Goal: Task Accomplishment & Management: Manage account settings

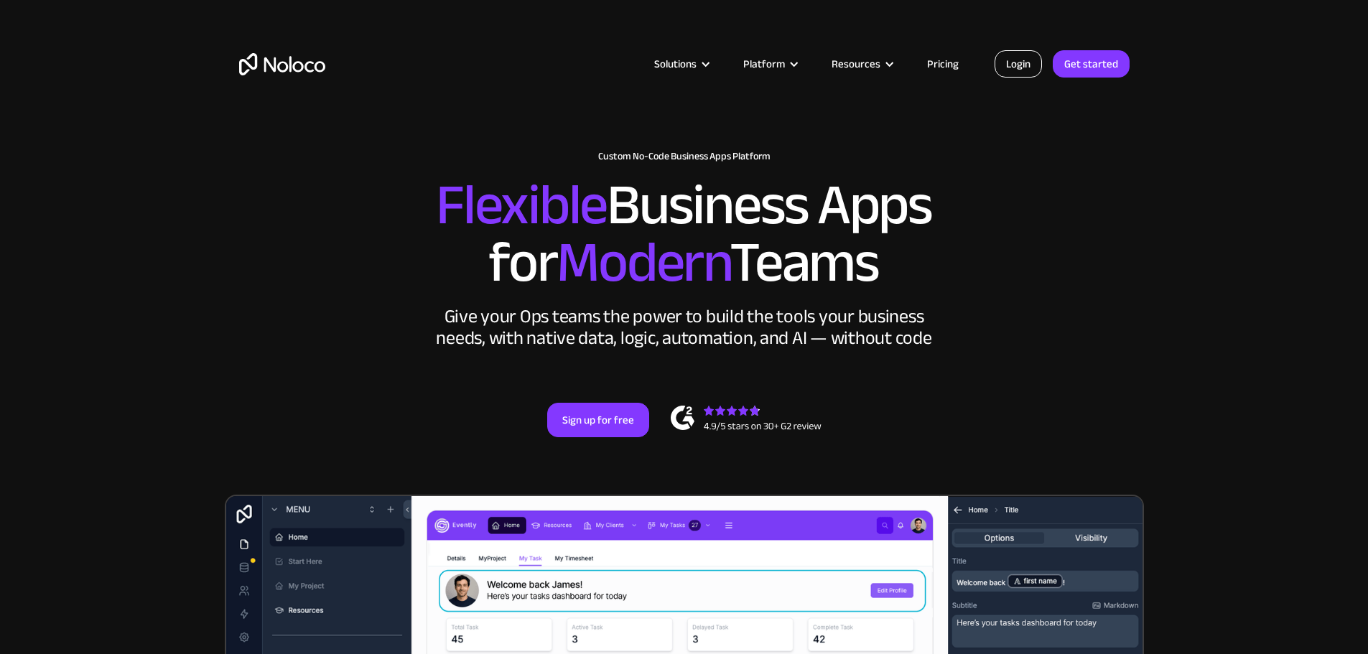
click at [1016, 65] on link "Login" at bounding box center [1017, 63] width 47 height 27
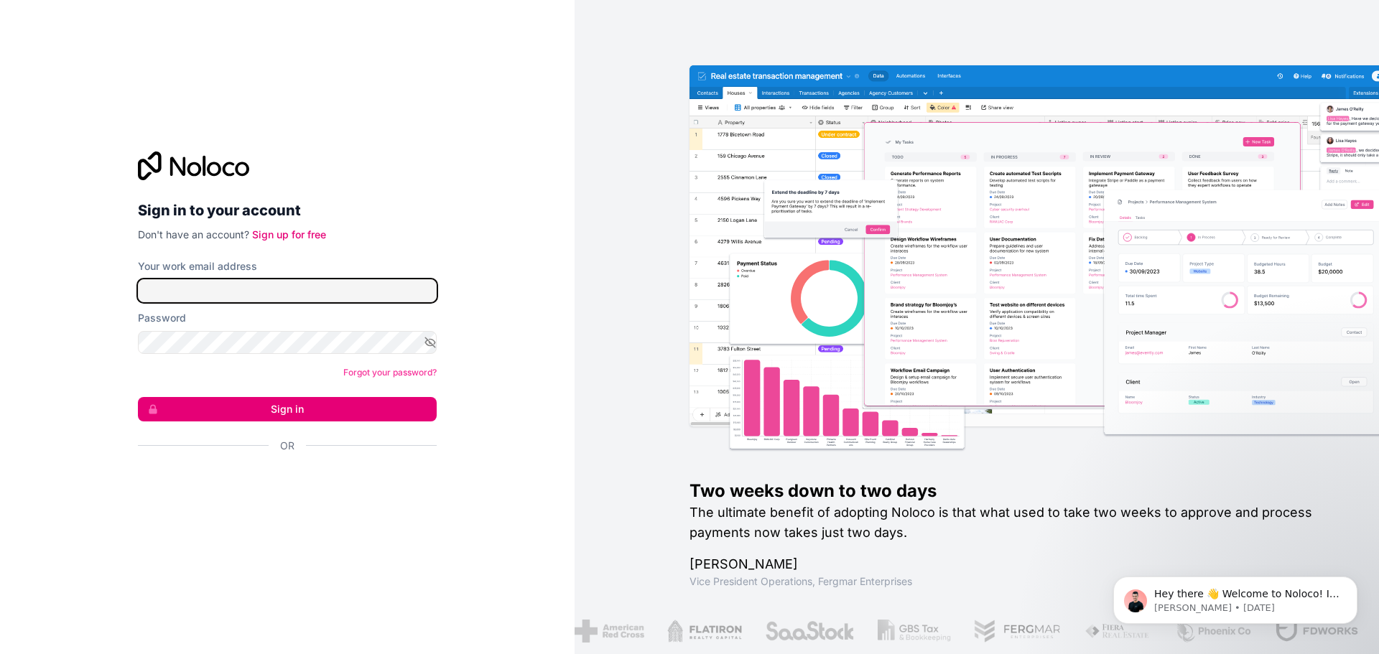
click at [268, 289] on input "Your work email address" at bounding box center [287, 290] width 299 height 23
type input "tvillalba@wafla.org"
click at [426, 340] on icon "button" at bounding box center [430, 342] width 13 height 13
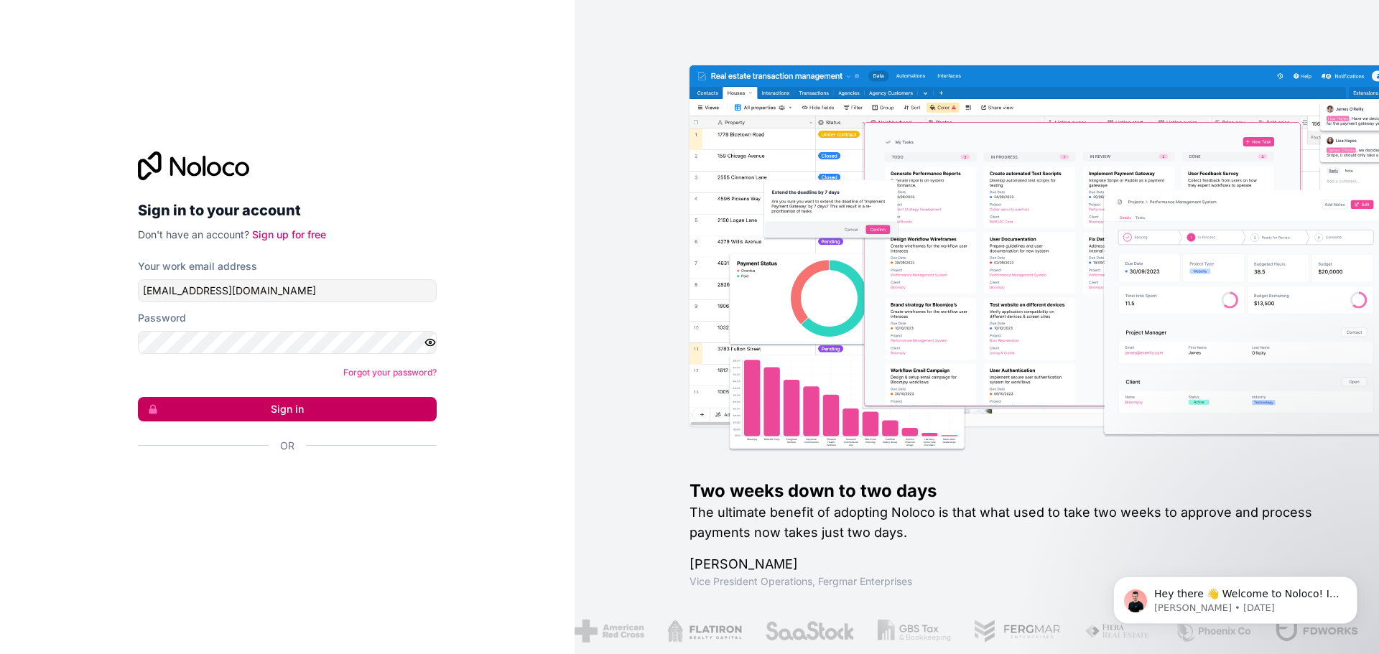
click at [373, 401] on button "Sign in" at bounding box center [287, 409] width 299 height 24
